Goal: Communication & Community: Participate in discussion

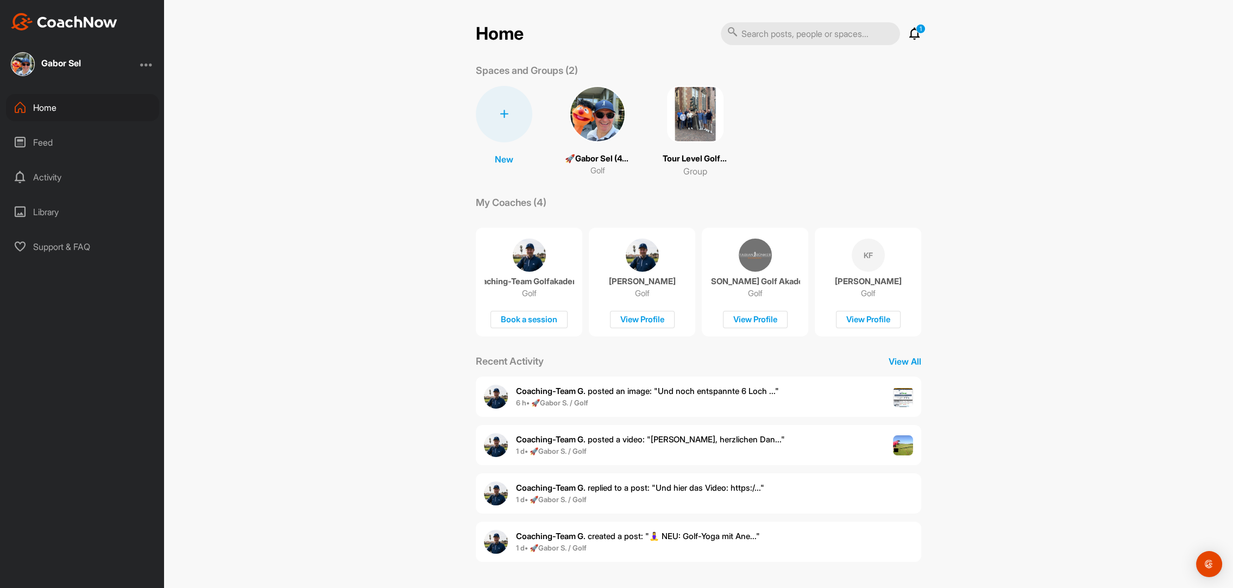
click at [696, 103] on img at bounding box center [695, 114] width 56 height 56
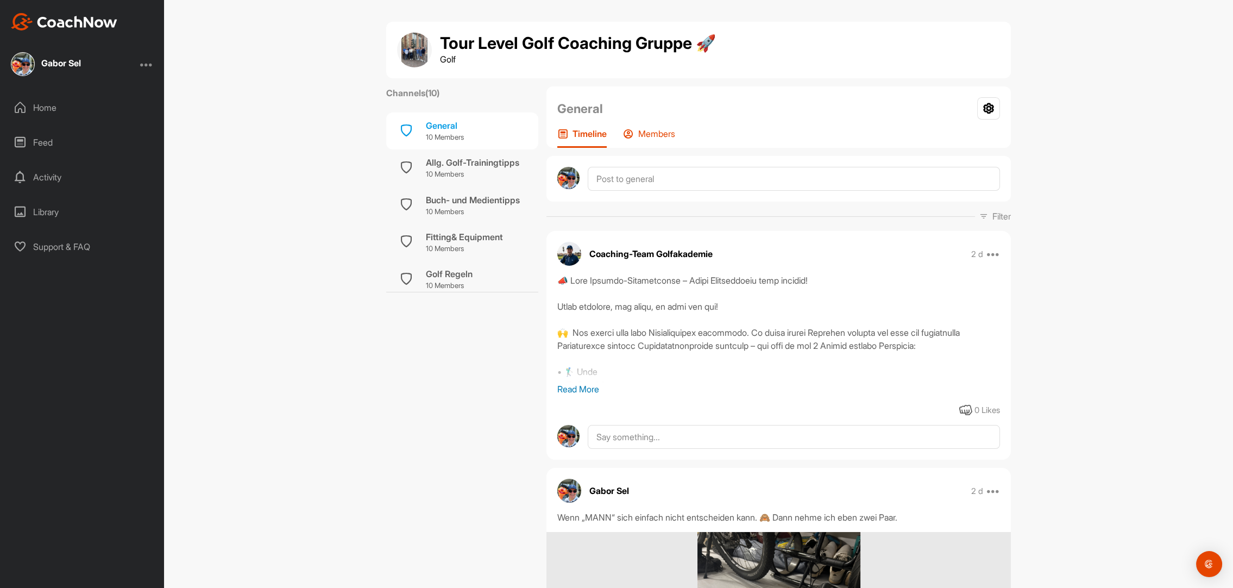
click at [664, 136] on p "Members" at bounding box center [656, 133] width 37 height 11
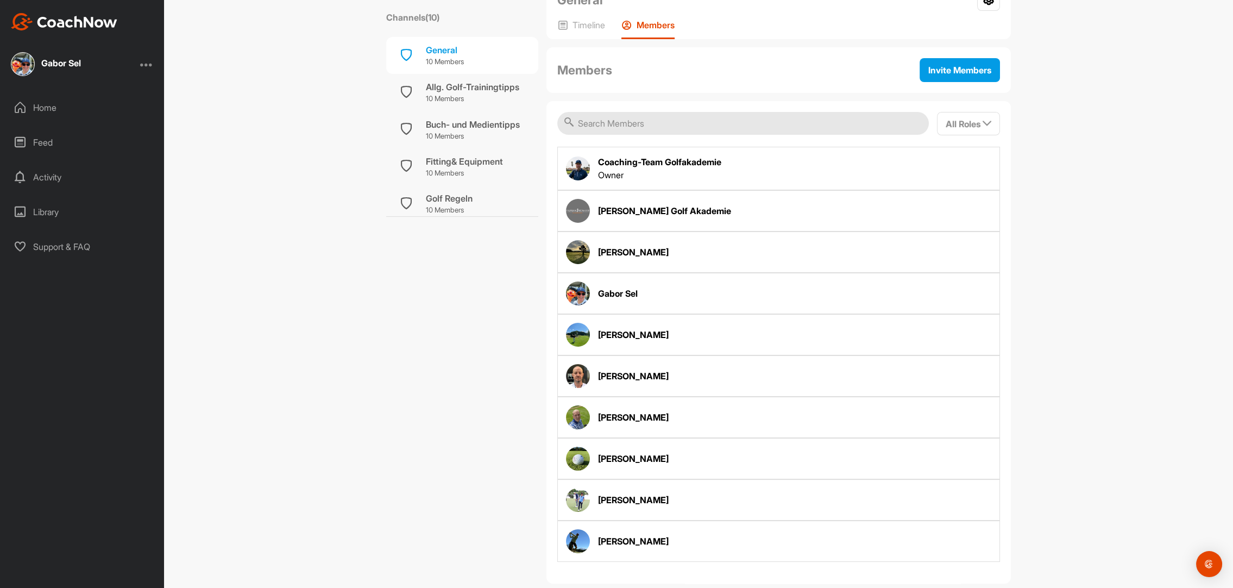
scroll to position [124, 0]
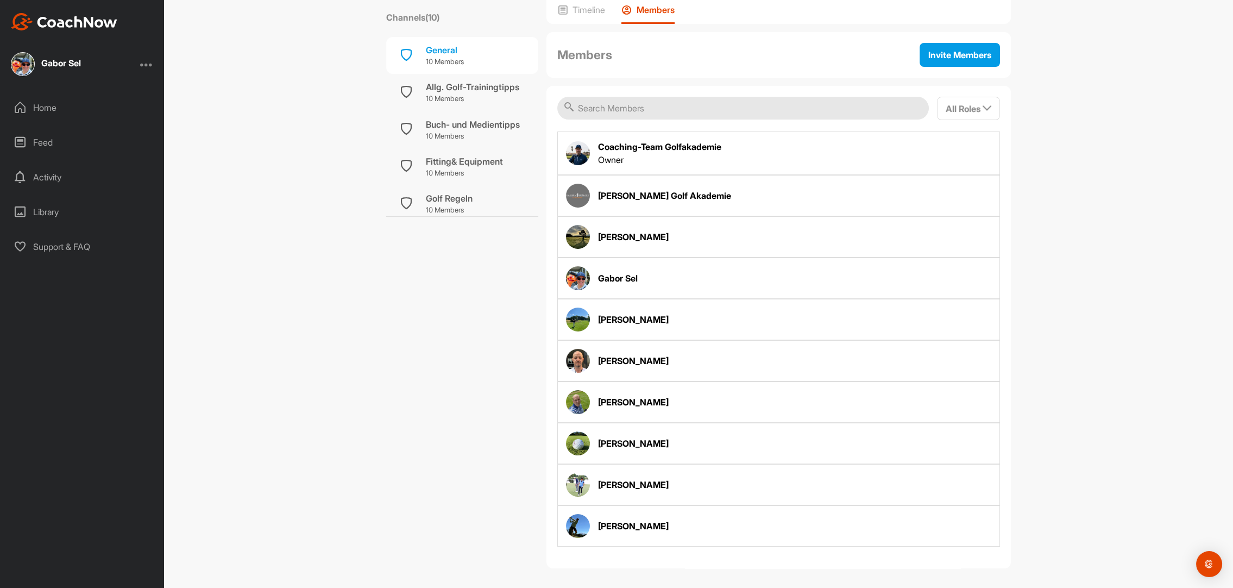
click at [646, 440] on div "[PERSON_NAME]" at bounding box center [633, 443] width 71 height 13
drag, startPoint x: 657, startPoint y: 438, endPoint x: 591, endPoint y: 436, distance: 66.3
click at [590, 436] on div "[PERSON_NAME]" at bounding box center [778, 443] width 443 height 41
click at [611, 438] on div "[PERSON_NAME]" at bounding box center [633, 443] width 71 height 13
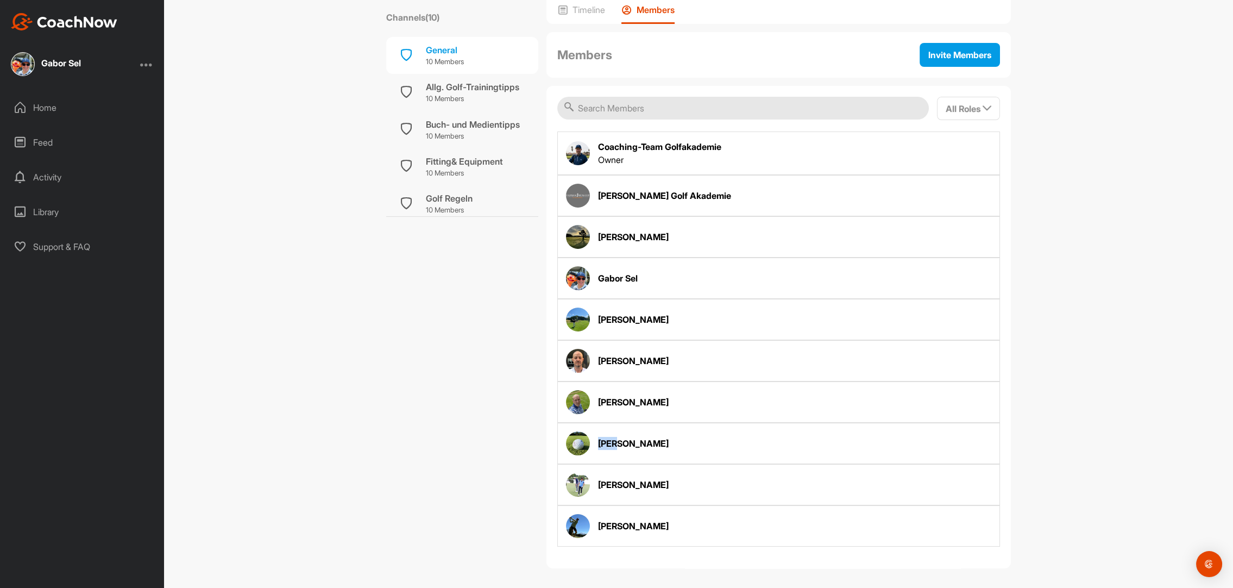
click at [611, 438] on div "[PERSON_NAME]" at bounding box center [633, 443] width 71 height 13
drag, startPoint x: 626, startPoint y: 440, endPoint x: 653, endPoint y: 442, distance: 27.2
click at [627, 440] on div "[PERSON_NAME]" at bounding box center [633, 443] width 71 height 13
click at [664, 441] on div "[PERSON_NAME]" at bounding box center [778, 443] width 443 height 41
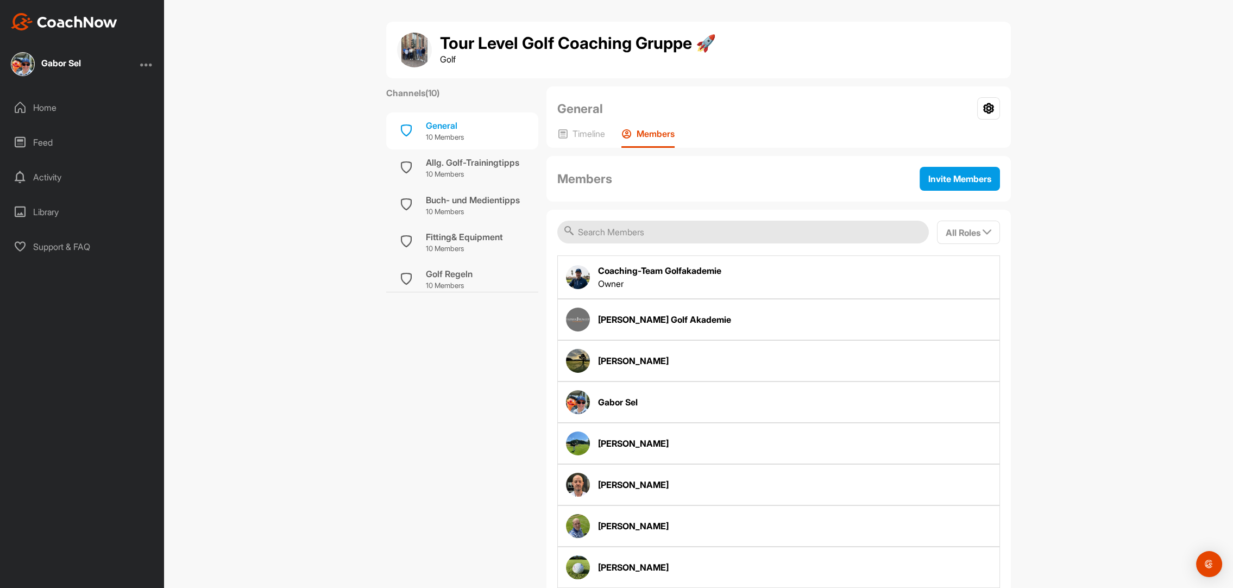
click at [42, 105] on div "Home" at bounding box center [82, 107] width 153 height 27
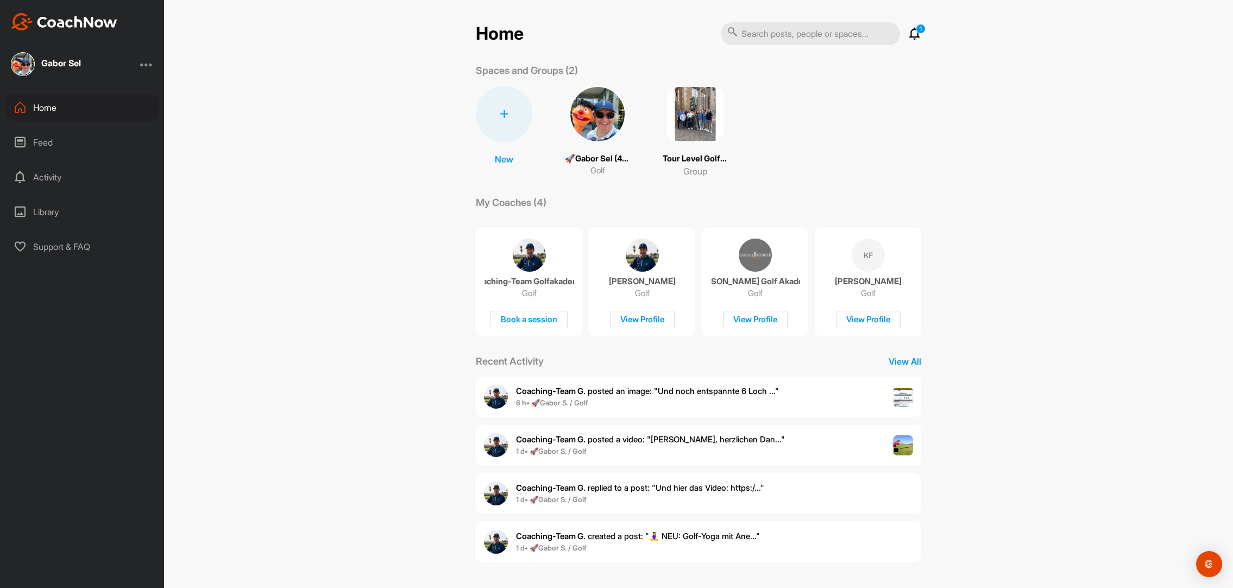
click at [914, 33] on icon at bounding box center [914, 33] width 13 height 13
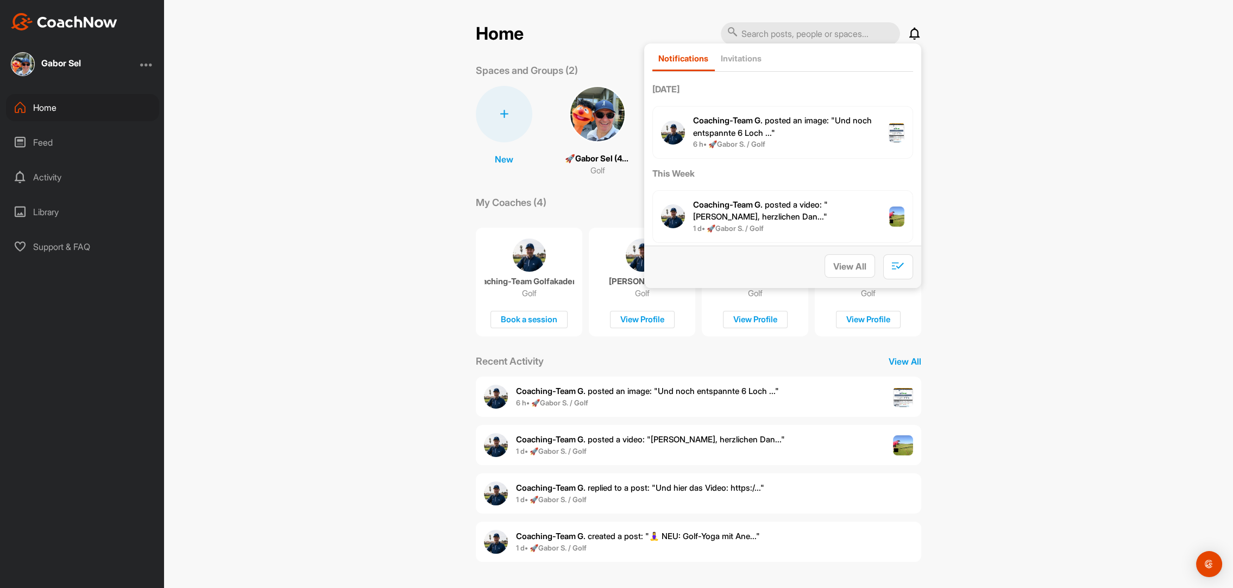
click at [753, 128] on span "Coaching-Team G. posted an image : " Und noch entspannte 6 Loch ... "" at bounding box center [782, 126] width 179 height 23
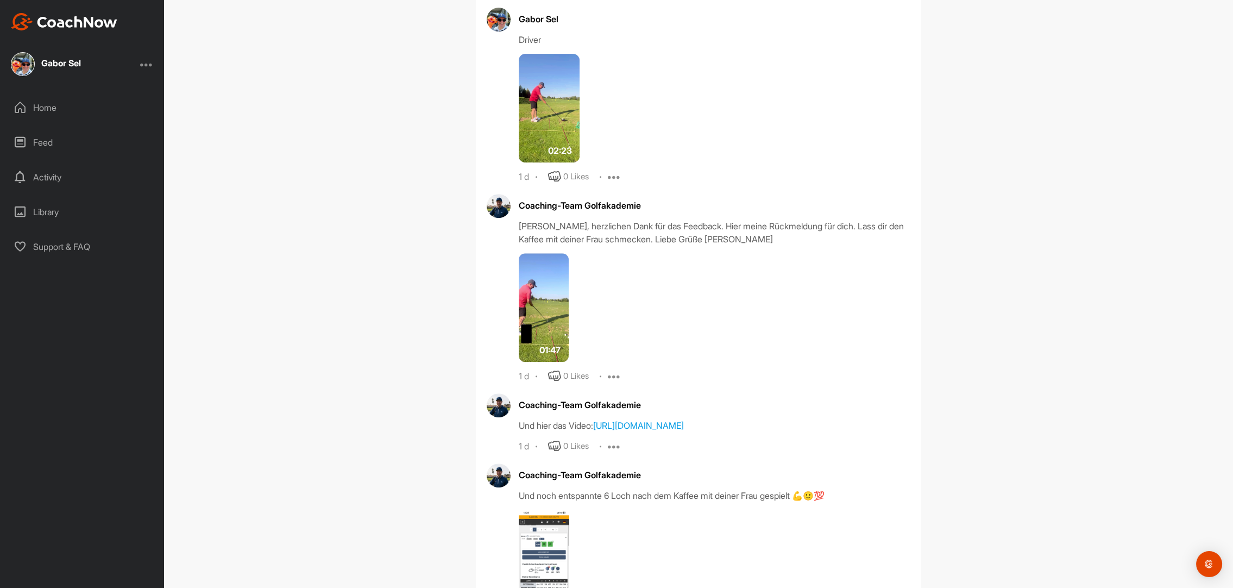
scroll to position [1149, 0]
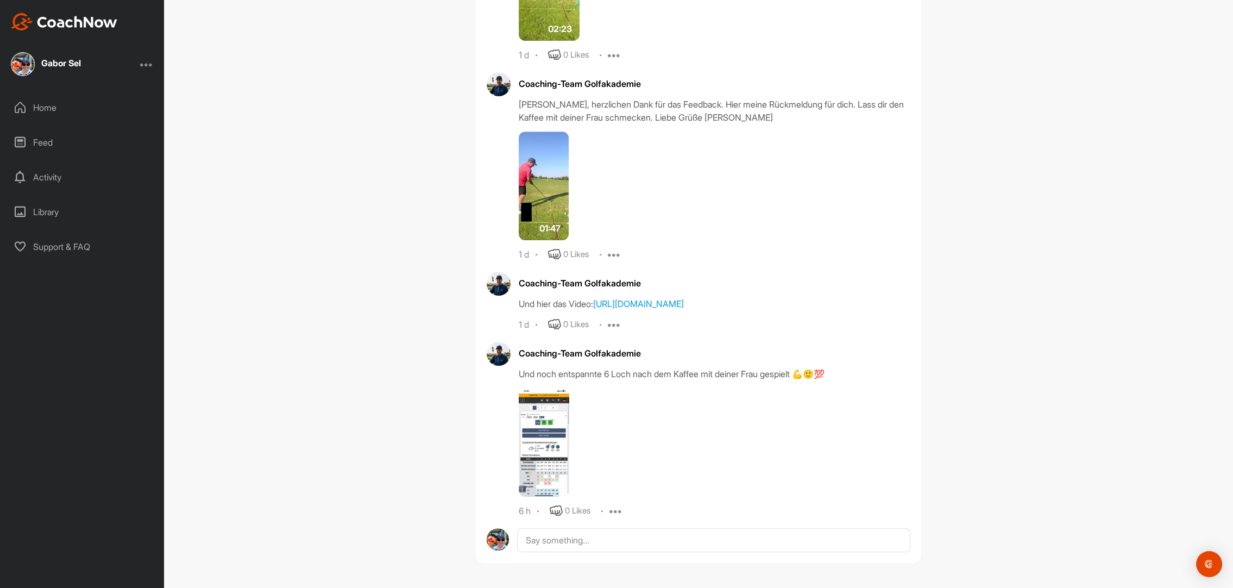
click at [553, 421] on img at bounding box center [544, 442] width 51 height 109
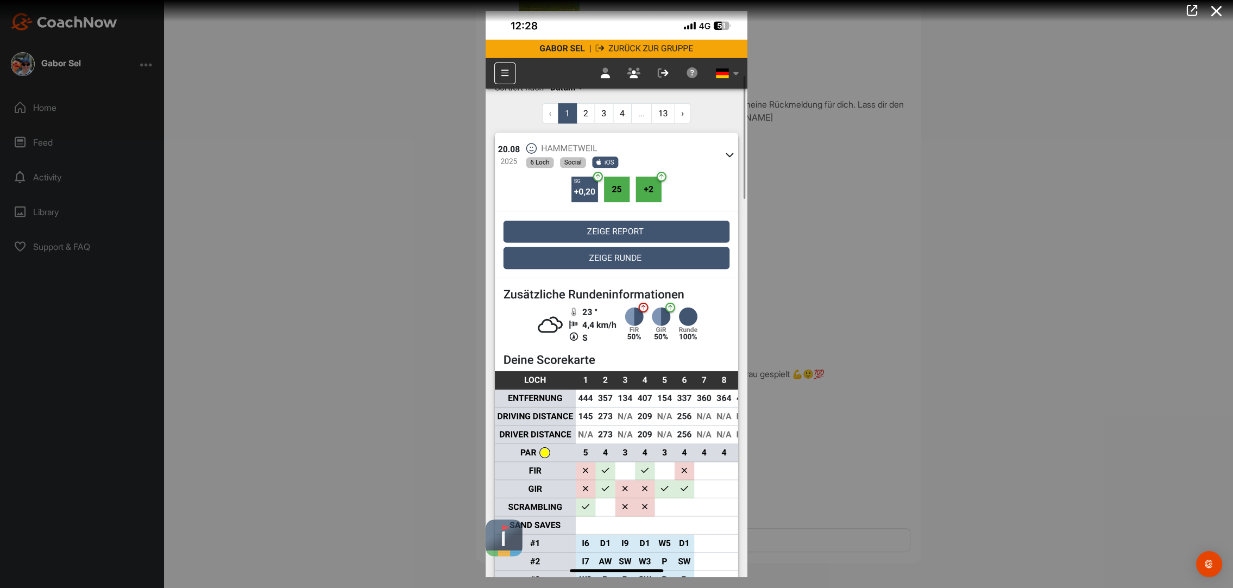
click at [848, 433] on div at bounding box center [616, 294] width 1233 height 588
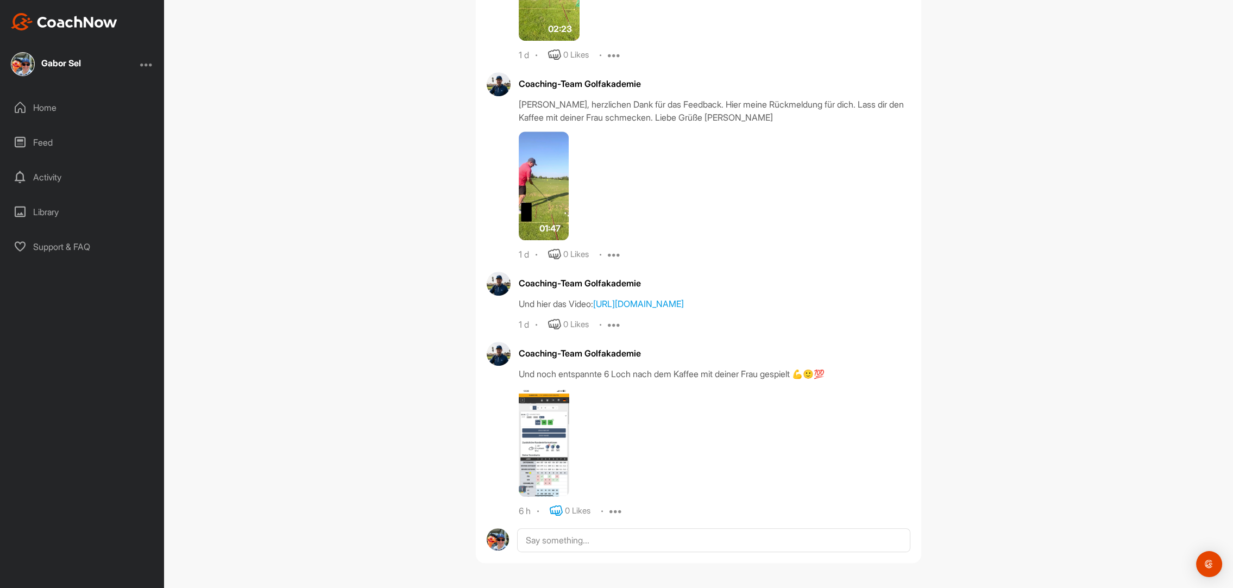
click at [557, 511] on icon at bounding box center [556, 510] width 13 height 13
